Goal: Navigation & Orientation: Find specific page/section

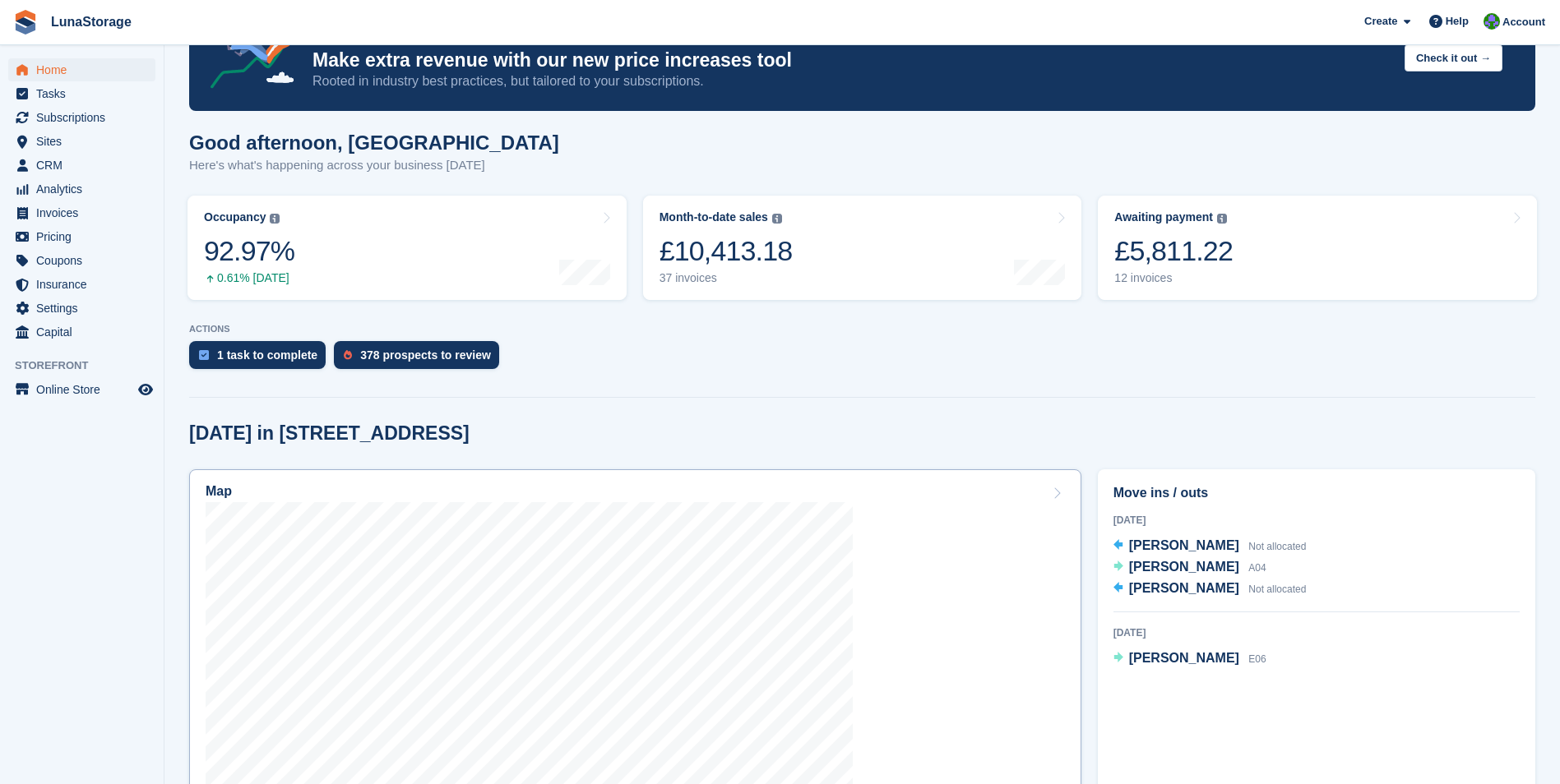
scroll to position [247, 0]
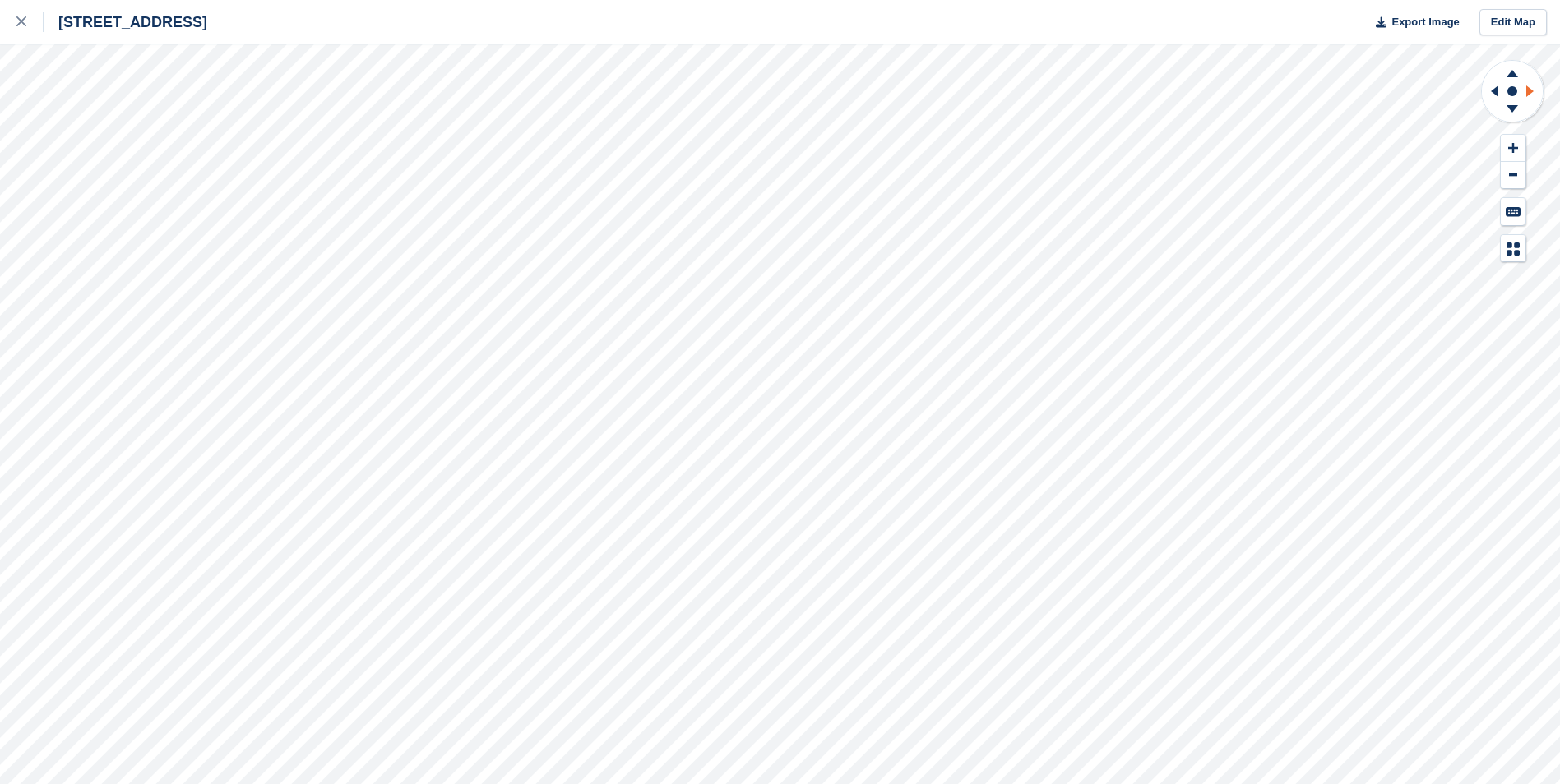
click at [1535, 90] on icon at bounding box center [1532, 91] width 20 height 43
click at [1515, 61] on icon at bounding box center [1512, 71] width 43 height 20
click at [1513, 116] on icon at bounding box center [1512, 111] width 43 height 20
click at [1520, 89] on rect at bounding box center [1512, 91] width 19 height 19
click at [1512, 93] on circle at bounding box center [1512, 92] width 10 height 10
